Goal: Task Accomplishment & Management: Use online tool/utility

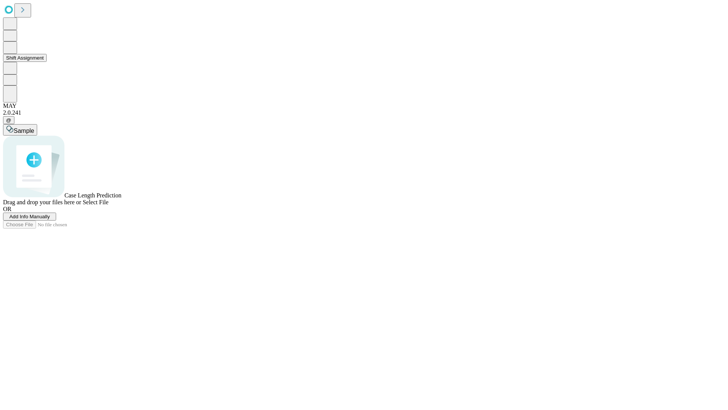
click at [47, 62] on button "Shift Assignment" at bounding box center [25, 58] width 44 height 8
